Goal: Navigation & Orientation: Understand site structure

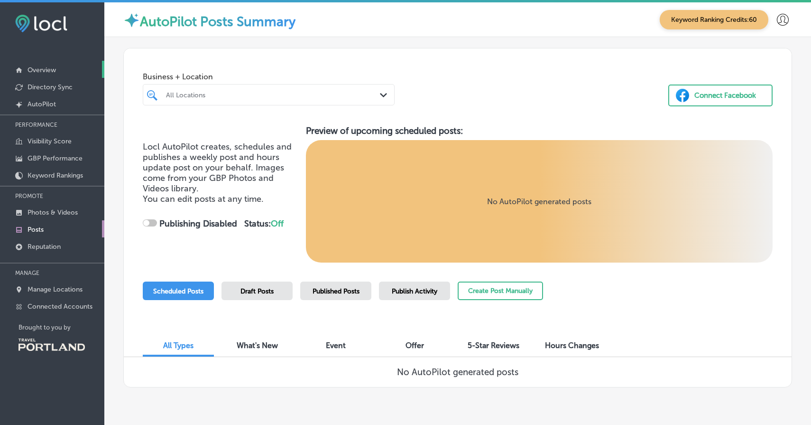
click at [60, 71] on link "Overview" at bounding box center [52, 69] width 104 height 17
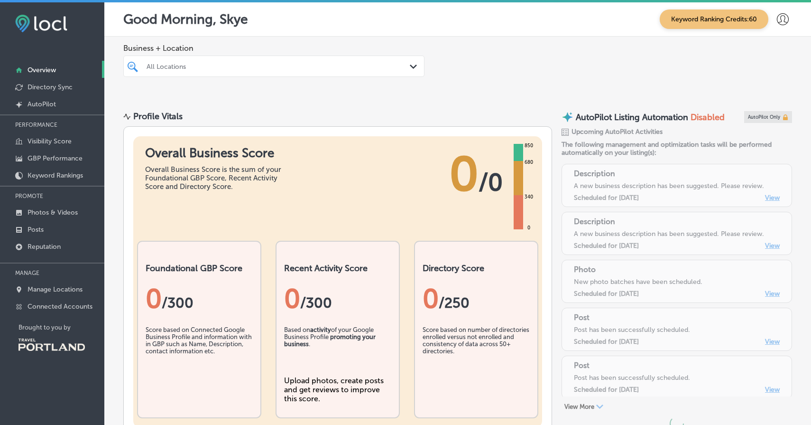
click at [199, 60] on div at bounding box center [261, 66] width 231 height 13
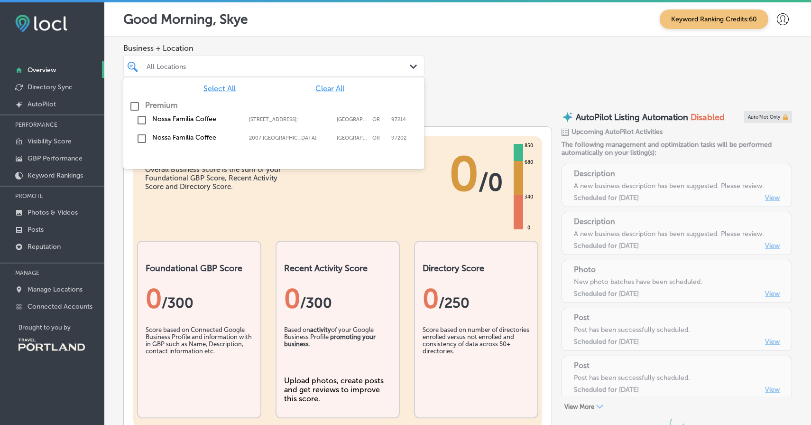
click at [189, 122] on div "Nossa Familia Coffee [STREET_ADDRESS] [STREET_ADDRESS]" at bounding box center [274, 120] width 294 height 15
click at [188, 139] on label "Nossa Familia Coffee" at bounding box center [195, 137] width 87 height 8
click at [228, 73] on div "All Locations" at bounding box center [274, 66] width 264 height 15
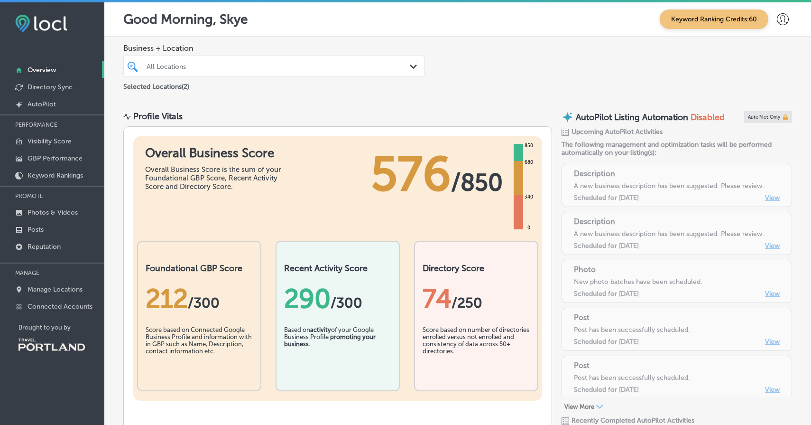
click at [227, 95] on div "Business + Location option [STREET_ADDRESS]; , selected. 0 results available. S…" at bounding box center [457, 68] width 707 height 63
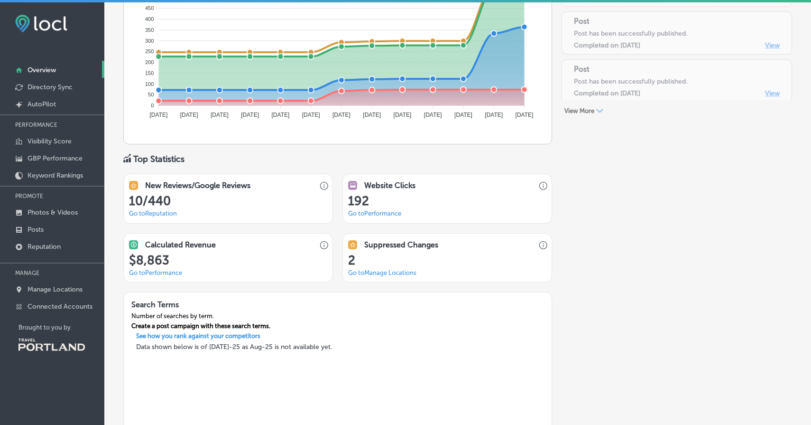
scroll to position [586, 0]
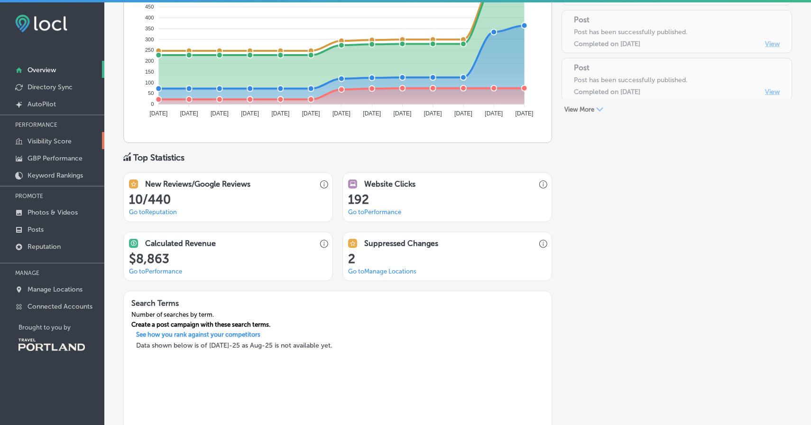
click at [66, 136] on link "Visibility Score" at bounding box center [52, 140] width 104 height 17
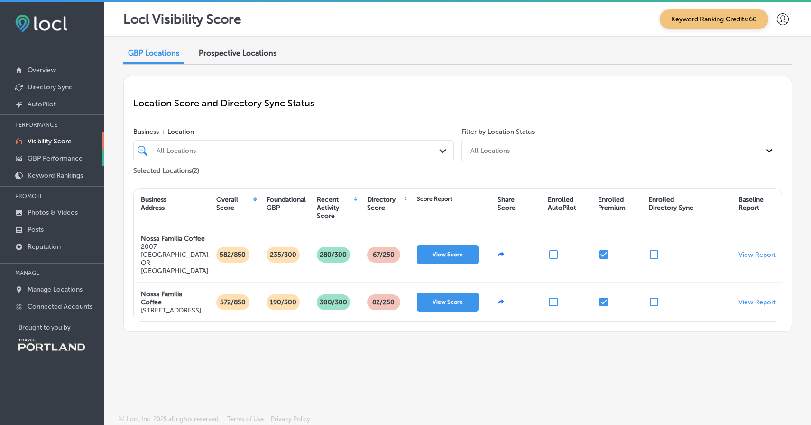
click at [64, 159] on p "GBP Performance" at bounding box center [55, 158] width 55 height 8
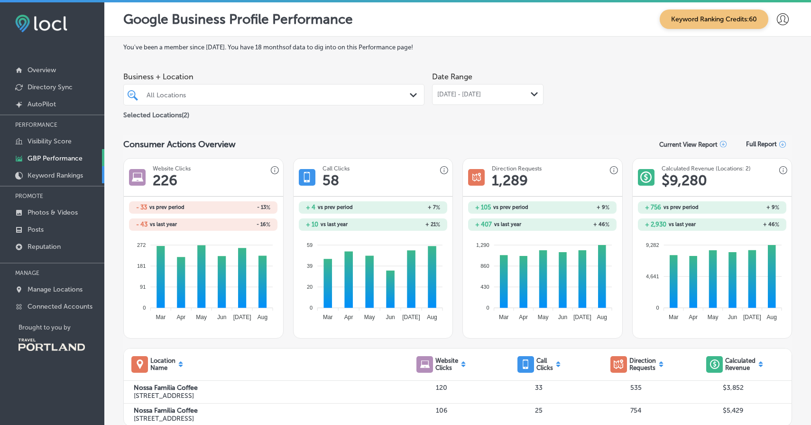
click at [61, 177] on p "Keyword Rankings" at bounding box center [56, 175] width 56 height 8
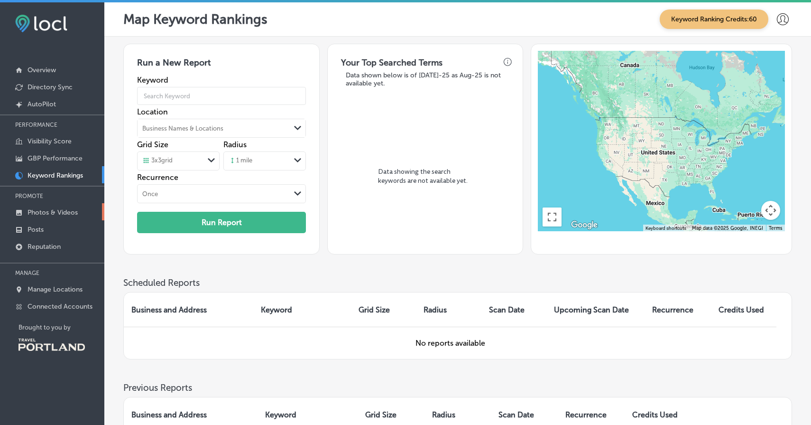
click at [51, 211] on p "Photos & Videos" at bounding box center [53, 212] width 50 height 8
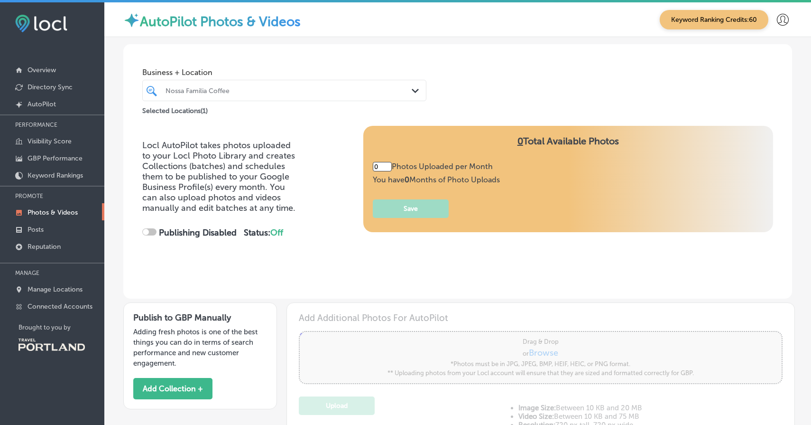
type input "5"
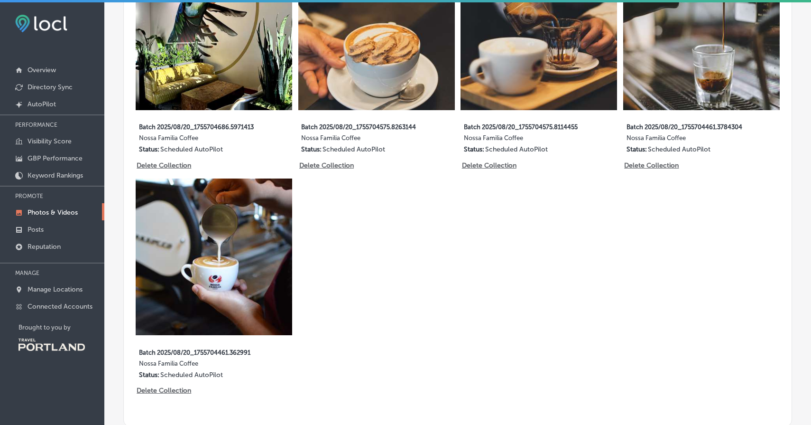
scroll to position [593, 0]
click at [74, 231] on link "Posts" at bounding box center [52, 228] width 104 height 17
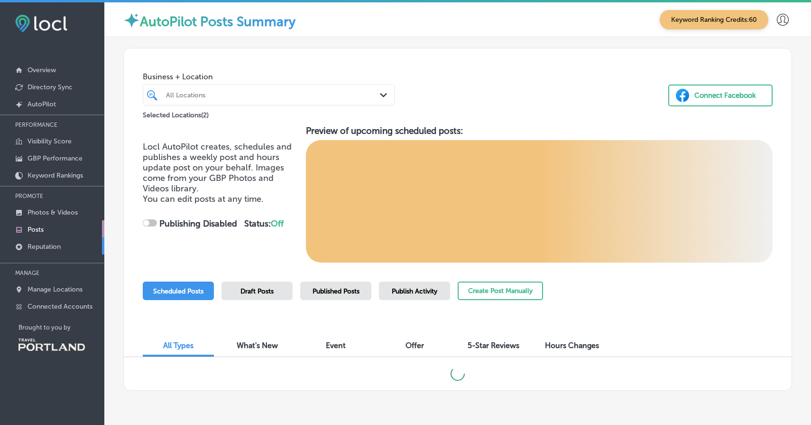
click at [70, 249] on link "Reputation" at bounding box center [52, 245] width 104 height 17
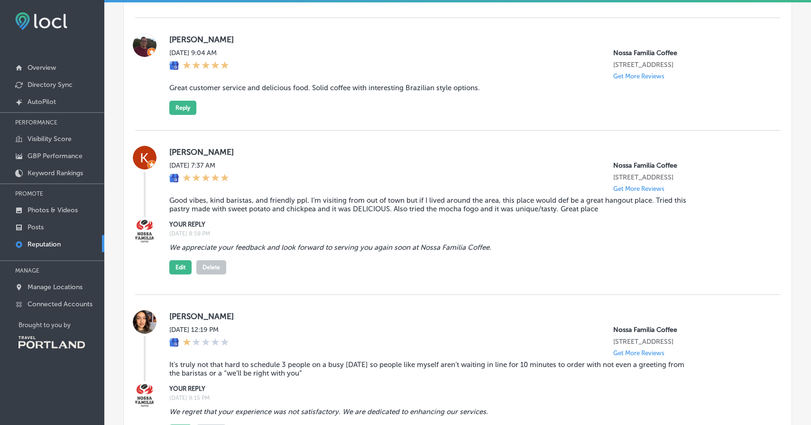
scroll to position [941, 0]
